Goal: Information Seeking & Learning: Learn about a topic

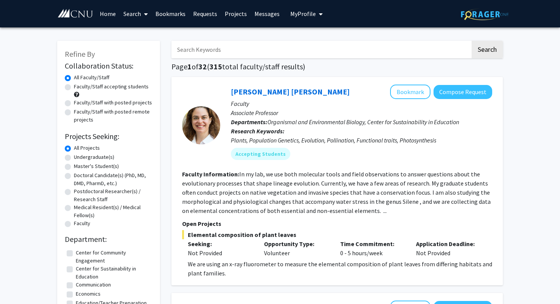
click at [312, 16] on span "My Profile" at bounding box center [303, 14] width 26 height 8
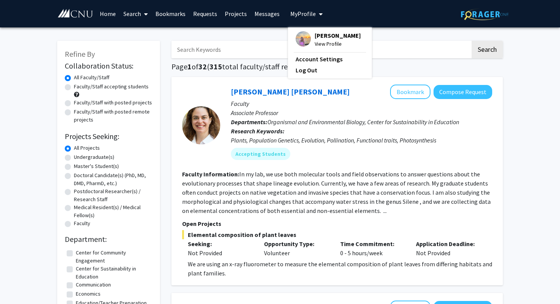
click at [305, 38] on img at bounding box center [303, 38] width 15 height 15
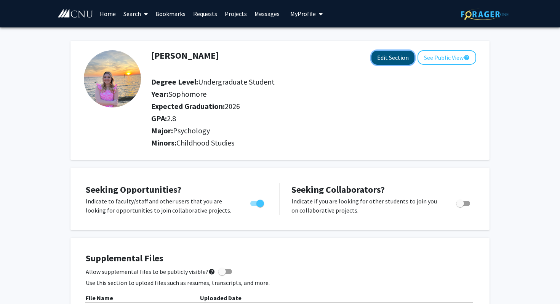
click at [396, 59] on button "Edit Section" at bounding box center [393, 58] width 43 height 14
select select "sophomore"
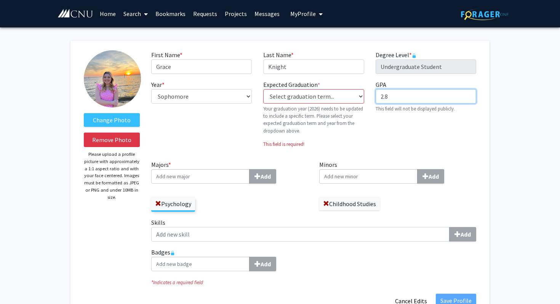
drag, startPoint x: 410, startPoint y: 95, endPoint x: 349, endPoint y: 98, distance: 61.0
click at [349, 98] on div "First Name * required [PERSON_NAME] Last Name * required [PERSON_NAME] Degree L…" at bounding box center [314, 105] width 337 height 110
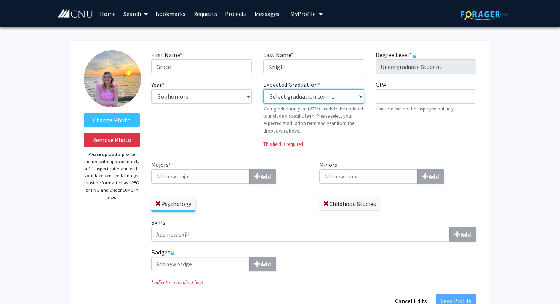
click at [298, 89] on select "Select graduation term... Previous: 2026 (Please select a specific term) Spring…" at bounding box center [313, 96] width 101 height 14
select select "36: fall_2026"
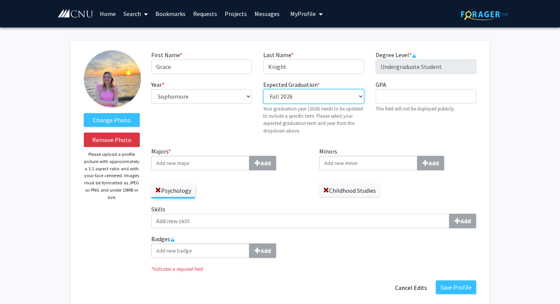
click at [310, 101] on select "Select graduation term... Previous: 2026 (Please select a specific term) Spring…" at bounding box center [313, 96] width 101 height 14
click at [459, 289] on button "Save Profile" at bounding box center [456, 288] width 40 height 14
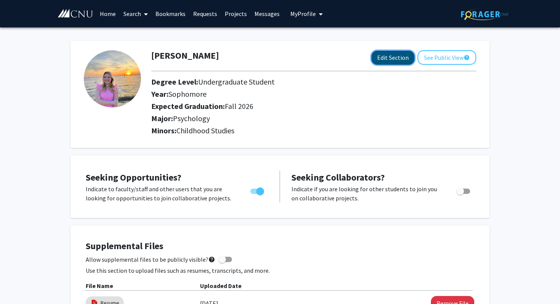
click at [394, 63] on button "Edit Section" at bounding box center [393, 58] width 43 height 14
select select "sophomore"
select select "35: fall_2026"
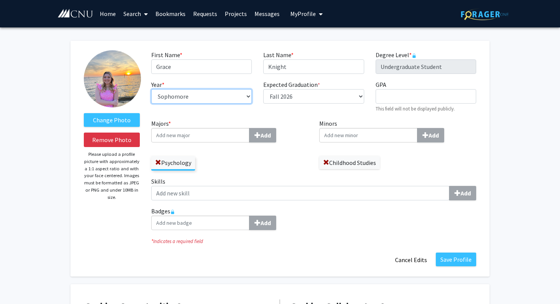
click at [204, 101] on select "--- First-year Sophomore Junior Senior Postbaccalaureate Certificate" at bounding box center [201, 96] width 101 height 14
select select "junior"
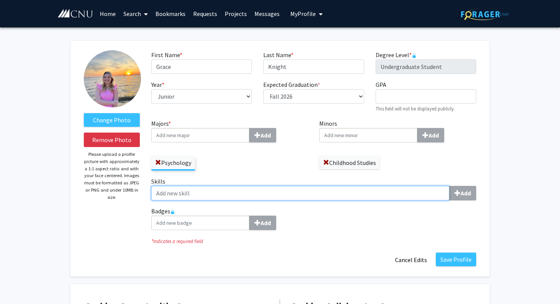
click at [180, 191] on input "Skills Add" at bounding box center [300, 193] width 298 height 14
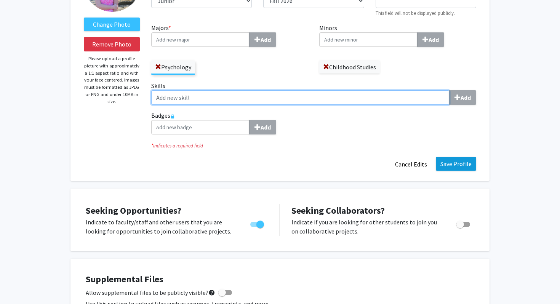
scroll to position [98, 0]
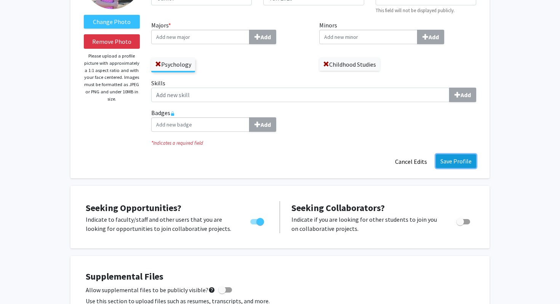
click at [461, 160] on button "Save Profile" at bounding box center [456, 161] width 40 height 14
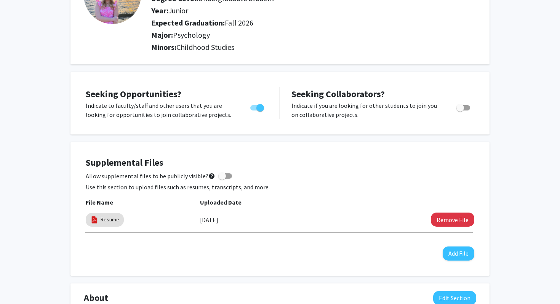
scroll to position [0, 0]
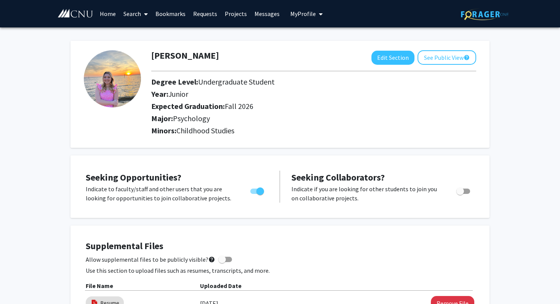
click at [258, 14] on link "Messages" at bounding box center [267, 13] width 33 height 27
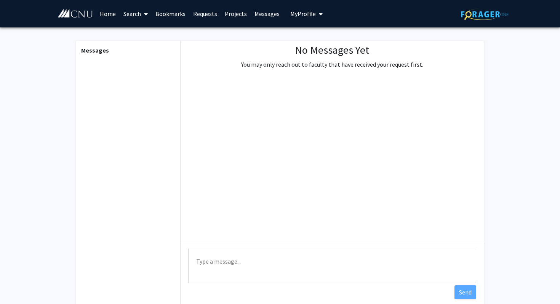
click at [196, 12] on link "Requests" at bounding box center [205, 13] width 32 height 27
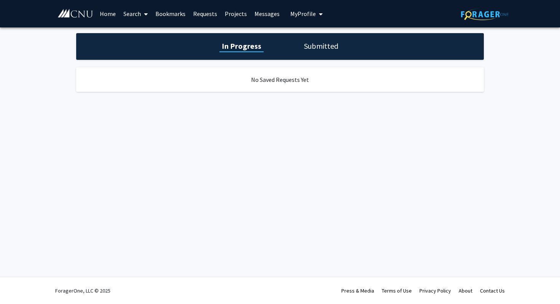
click at [132, 14] on link "Search" at bounding box center [136, 13] width 32 height 27
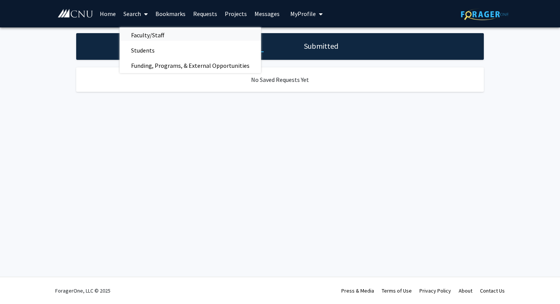
click at [143, 35] on span "Faculty/Staff" at bounding box center [148, 34] width 56 height 15
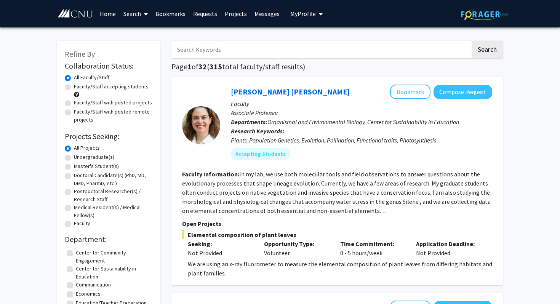
click at [74, 160] on label "Undergraduate(s)" at bounding box center [94, 157] width 40 height 8
click at [74, 158] on input "Undergraduate(s)" at bounding box center [76, 155] width 5 height 5
radio input "true"
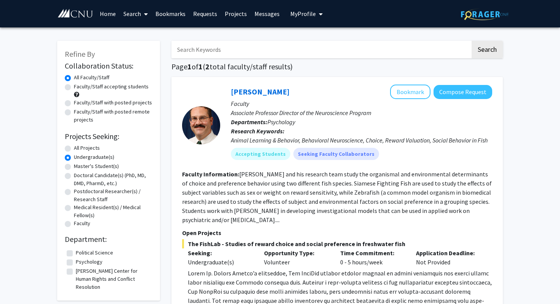
click at [76, 265] on label "Psychology" at bounding box center [89, 262] width 27 height 8
click at [76, 263] on input "Psychology" at bounding box center [78, 260] width 5 height 5
checkbox input "true"
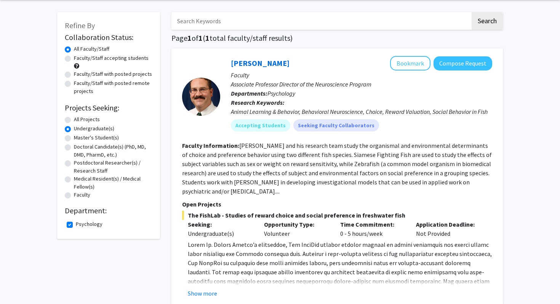
scroll to position [18, 0]
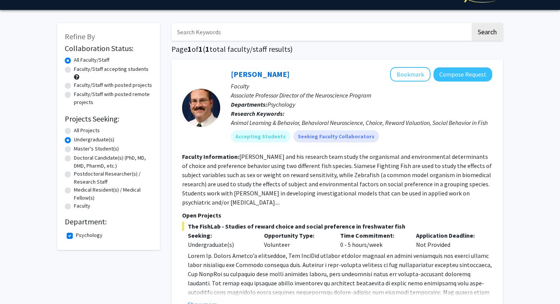
click at [76, 235] on label "Psychology" at bounding box center [89, 235] width 27 height 8
click at [76, 235] on input "Psychology" at bounding box center [78, 233] width 5 height 5
checkbox input "false"
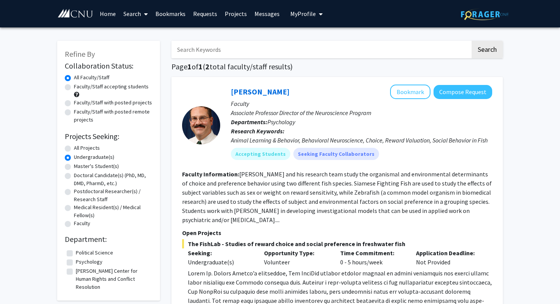
click at [74, 167] on label "Master's Student(s)" at bounding box center [96, 166] width 45 height 8
click at [74, 167] on input "Master's Student(s)" at bounding box center [76, 164] width 5 height 5
radio input "true"
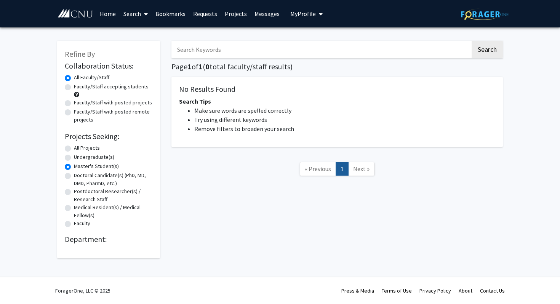
click at [74, 149] on label "All Projects" at bounding box center [87, 148] width 26 height 8
click at [74, 149] on input "All Projects" at bounding box center [76, 146] width 5 height 5
radio input "true"
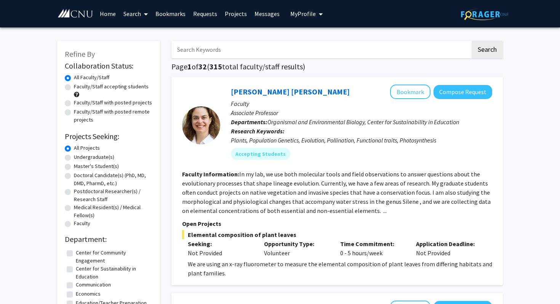
click at [74, 80] on label "All Faculty/Staff" at bounding box center [91, 78] width 35 height 8
click at [74, 79] on input "All Faculty/Staff" at bounding box center [76, 76] width 5 height 5
click at [74, 113] on label "Faculty/Staff with posted remote projects" at bounding box center [113, 116] width 79 height 16
click at [74, 113] on input "Faculty/Staff with posted remote projects" at bounding box center [76, 110] width 5 height 5
radio input "true"
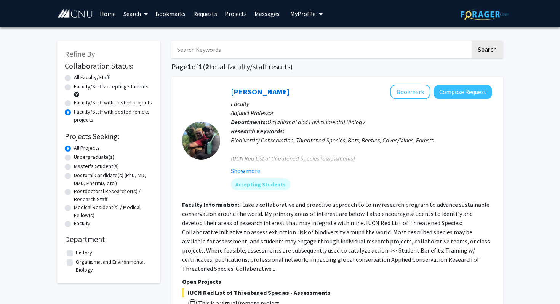
click at [78, 78] on label "All Faculty/Staff" at bounding box center [91, 78] width 35 height 8
click at [78, 78] on input "All Faculty/Staff" at bounding box center [76, 76] width 5 height 5
radio input "true"
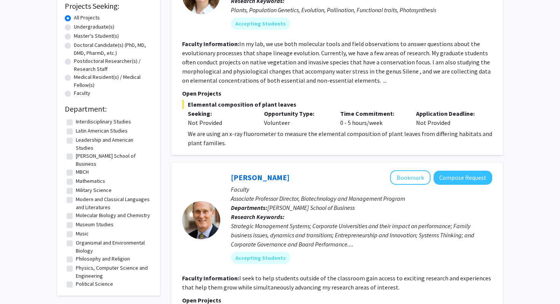
scroll to position [149, 0]
